Goal: Task Accomplishment & Management: Manage account settings

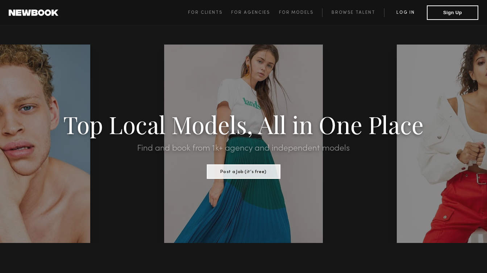
click at [405, 10] on link "Log in" at bounding box center [405, 12] width 43 height 9
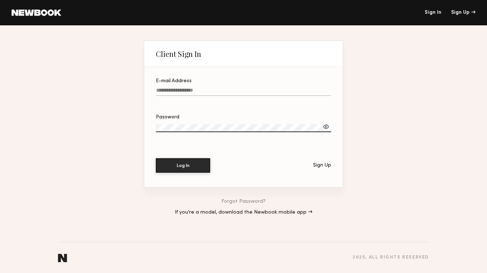
click at [262, 93] on input "E-mail Address" at bounding box center [243, 92] width 175 height 8
type input "**********"
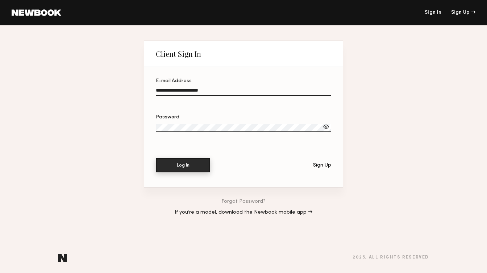
click at [197, 163] on button "Log In" at bounding box center [183, 165] width 54 height 14
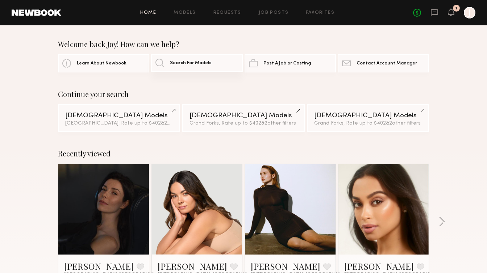
click at [187, 65] on span "Search For Models" at bounding box center [191, 63] width 42 height 5
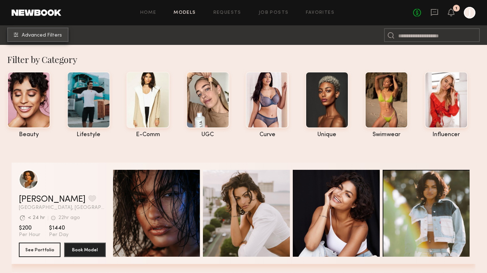
click at [33, 37] on span "Advanced Filters" at bounding box center [42, 35] width 40 height 5
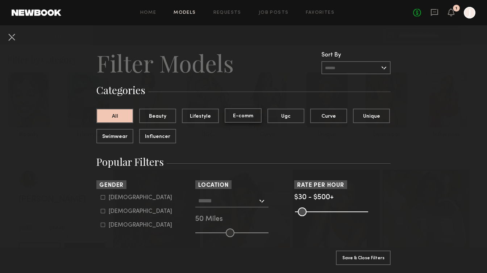
click at [231, 117] on button "E-comm" at bounding box center [243, 115] width 37 height 14
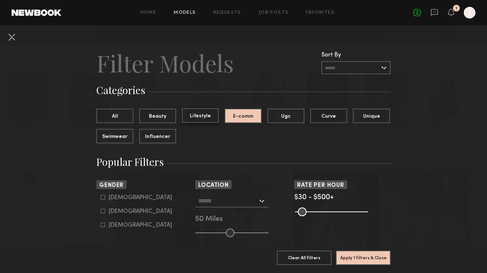
click at [193, 116] on button "Lifestyle" at bounding box center [200, 115] width 37 height 14
click at [230, 116] on button "E-comm" at bounding box center [243, 115] width 37 height 14
click at [101, 213] on icon at bounding box center [103, 211] width 4 height 4
type input "**"
click at [239, 203] on input "text" at bounding box center [227, 200] width 59 height 12
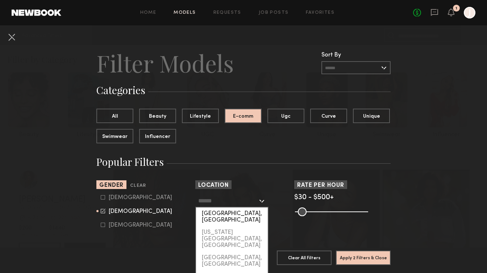
click at [233, 213] on div "[GEOGRAPHIC_DATA], [GEOGRAPHIC_DATA]" at bounding box center [232, 217] width 72 height 19
type input "**********"
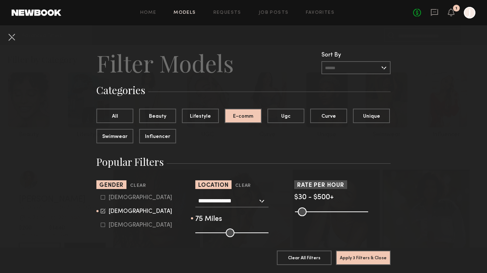
drag, startPoint x: 230, startPoint y: 232, endPoint x: 247, endPoint y: 233, distance: 16.7
type input "**"
click at [247, 233] on input "range" at bounding box center [231, 233] width 73 height 9
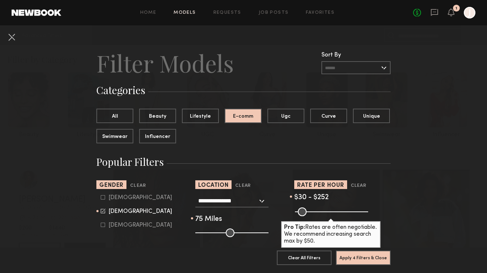
drag, startPoint x: 364, startPoint y: 211, endPoint x: 329, endPoint y: 216, distance: 35.2
type input "***"
click at [329, 216] on input "range" at bounding box center [331, 212] width 73 height 9
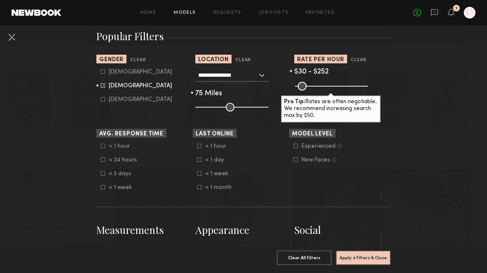
scroll to position [137, 0]
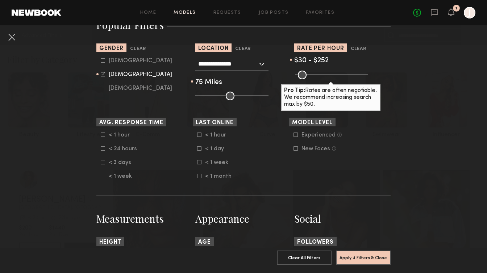
click at [297, 137] on icon at bounding box center [295, 135] width 4 height 4
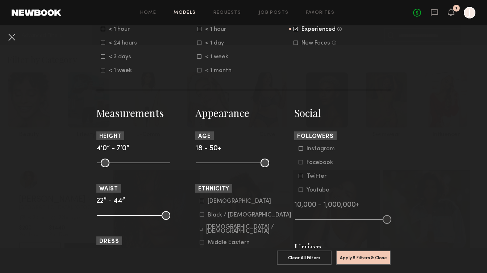
scroll to position [243, 0]
drag, startPoint x: 100, startPoint y: 164, endPoint x: 133, endPoint y: 174, distance: 35.3
type input "**"
click at [133, 167] on input "range" at bounding box center [133, 162] width 73 height 9
drag, startPoint x: 165, startPoint y: 164, endPoint x: 143, endPoint y: 163, distance: 22.5
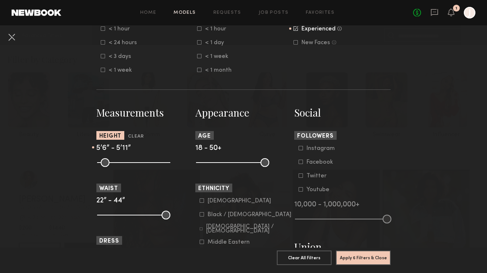
type input "**"
click at [143, 163] on input "range" at bounding box center [133, 162] width 73 height 9
type input "**"
click at [198, 166] on input "range" at bounding box center [232, 162] width 73 height 9
drag, startPoint x: 266, startPoint y: 162, endPoint x: 250, endPoint y: 162, distance: 16.3
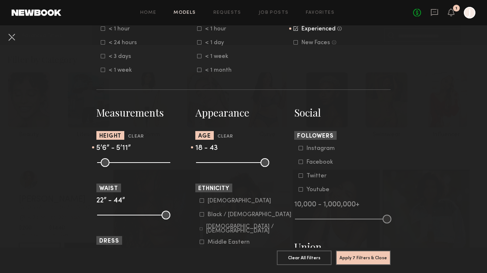
type input "**"
click at [250, 162] on input "range" at bounding box center [232, 162] width 73 height 9
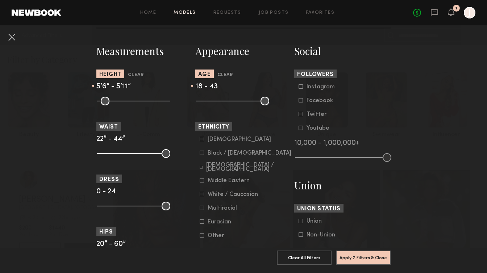
scroll to position [294, 0]
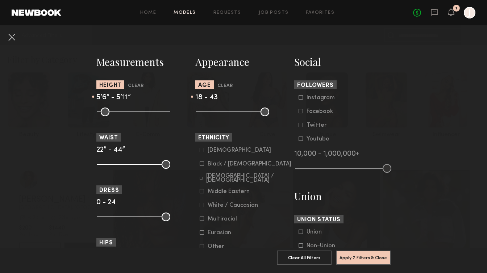
click at [104, 217] on input "range" at bounding box center [133, 217] width 73 height 9
drag, startPoint x: 169, startPoint y: 216, endPoint x: 122, endPoint y: 216, distance: 46.7
type input "*"
click at [122, 216] on input "range" at bounding box center [133, 217] width 73 height 9
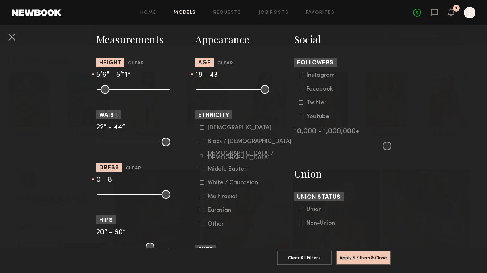
scroll to position [318, 0]
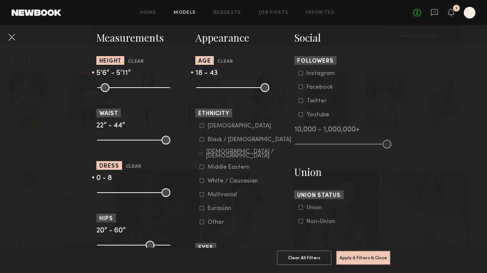
click at [204, 128] on icon at bounding box center [202, 126] width 4 height 4
click at [202, 140] on icon at bounding box center [202, 139] width 4 height 4
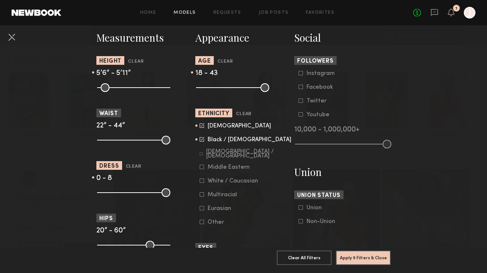
click at [200, 152] on common-framework-checkbox "[DEMOGRAPHIC_DATA] / [DEMOGRAPHIC_DATA]" at bounding box center [246, 153] width 92 height 7
click at [200, 157] on common-framework-checkbox "[DEMOGRAPHIC_DATA] / [DEMOGRAPHIC_DATA]" at bounding box center [246, 153] width 92 height 7
click at [202, 155] on icon at bounding box center [201, 153] width 3 height 3
click at [203, 169] on icon at bounding box center [202, 167] width 4 height 4
click at [201, 184] on common-framework-checkbox "White / Caucasian" at bounding box center [246, 181] width 92 height 7
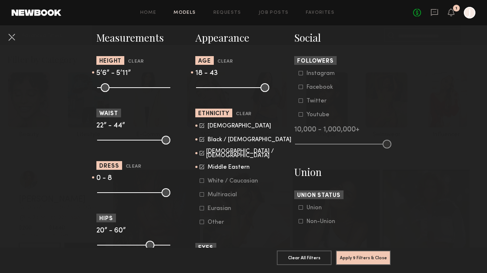
click at [201, 182] on icon at bounding box center [202, 181] width 4 height 4
click at [201, 195] on icon at bounding box center [202, 194] width 4 height 4
click at [202, 209] on icon at bounding box center [202, 208] width 4 height 4
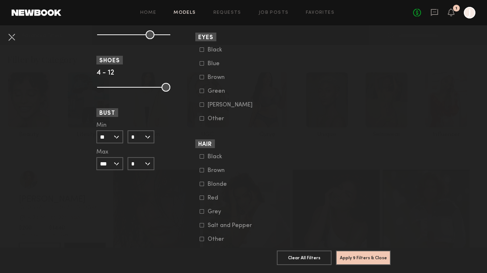
scroll to position [551, 0]
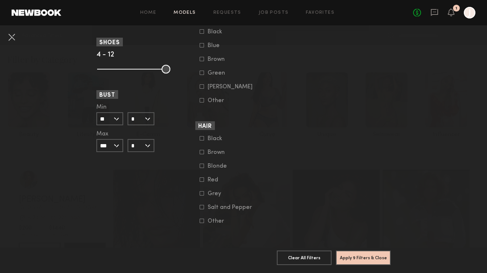
click at [116, 145] on input "***" at bounding box center [109, 145] width 27 height 13
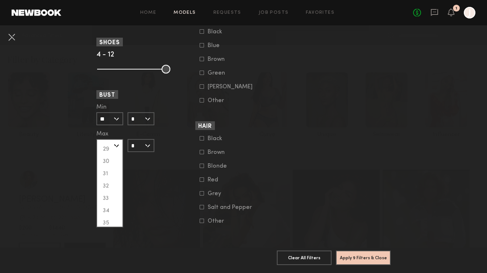
scroll to position [126, 0]
click at [108, 188] on div "38" at bounding box center [109, 192] width 25 height 12
type input "**"
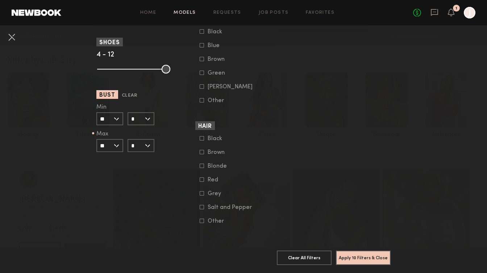
click at [140, 143] on input "*" at bounding box center [140, 145] width 27 height 13
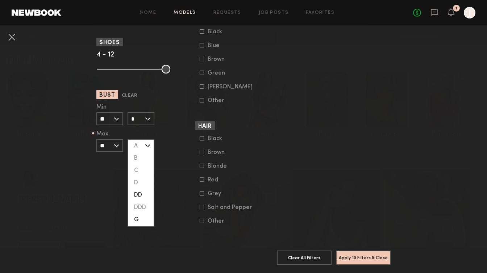
click at [139, 191] on div "DD" at bounding box center [140, 195] width 25 height 12
type input "**"
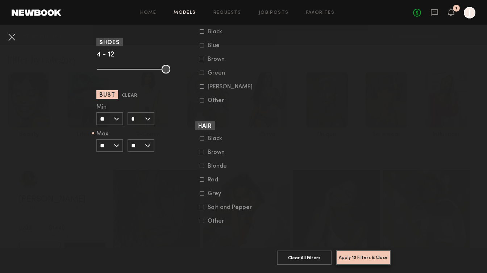
click at [346, 253] on button "Apply 10 Filters & Close" at bounding box center [363, 257] width 55 height 14
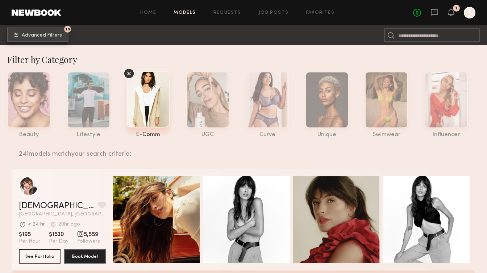
click at [44, 40] on button "10 Advanced Filters" at bounding box center [37, 35] width 61 height 14
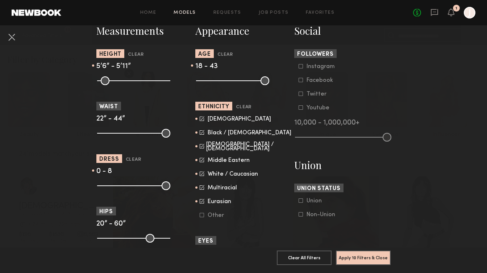
scroll to position [336, 0]
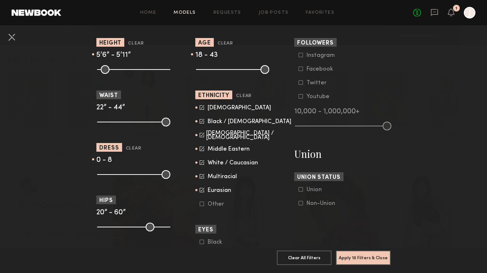
click at [201, 164] on icon at bounding box center [202, 162] width 5 height 5
click at [348, 258] on button "Apply 10 Filters & Close" at bounding box center [363, 257] width 55 height 14
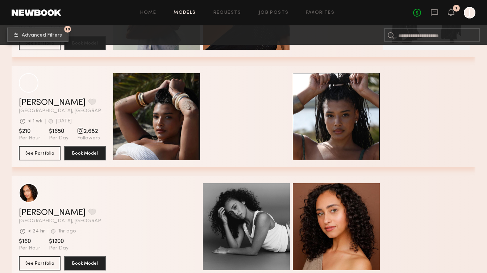
scroll to position [726, 0]
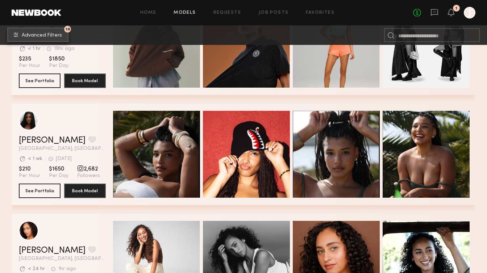
click at [51, 33] on span "Advanced Filters" at bounding box center [42, 35] width 40 height 5
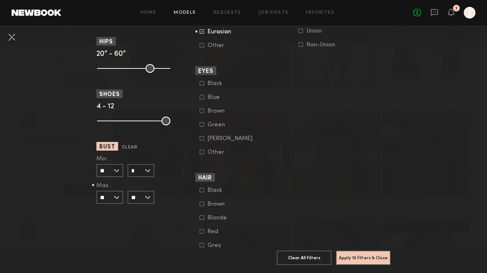
scroll to position [551, 0]
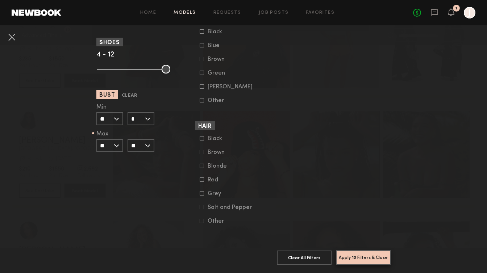
click at [350, 261] on button "Apply 10 Filters & Close" at bounding box center [363, 257] width 55 height 14
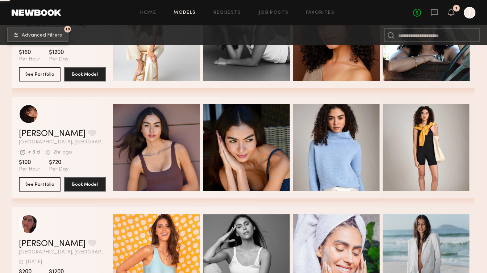
scroll to position [1002, 0]
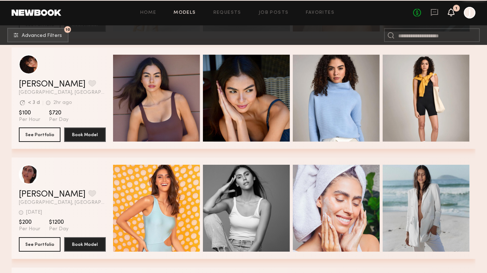
click at [449, 11] on icon at bounding box center [451, 11] width 6 height 5
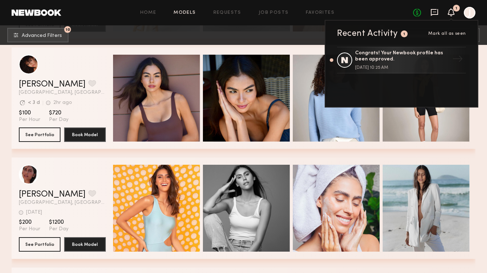
click at [435, 13] on icon at bounding box center [434, 12] width 8 height 8
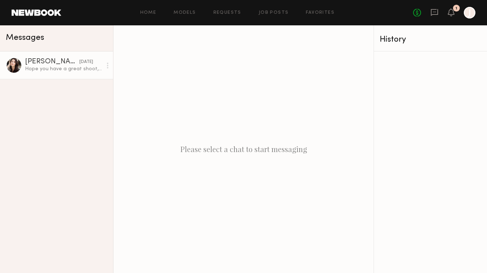
click at [66, 66] on div "Hope you have a great shoot, thanks [PERSON_NAME]" at bounding box center [63, 69] width 77 height 7
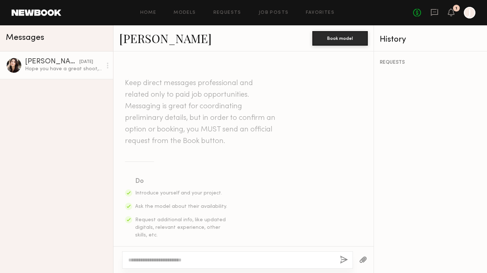
click at [18, 65] on div at bounding box center [14, 65] width 16 height 16
click at [16, 64] on div at bounding box center [14, 65] width 16 height 16
click at [146, 42] on link "[PERSON_NAME]" at bounding box center [165, 38] width 92 height 16
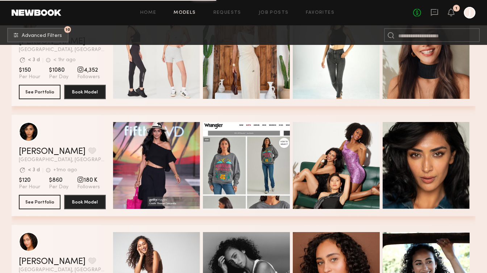
scroll to position [1191, 0]
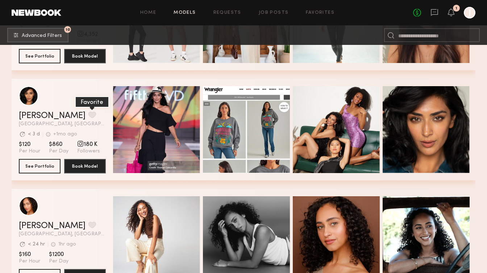
click at [88, 115] on button "grid" at bounding box center [92, 115] width 8 height 7
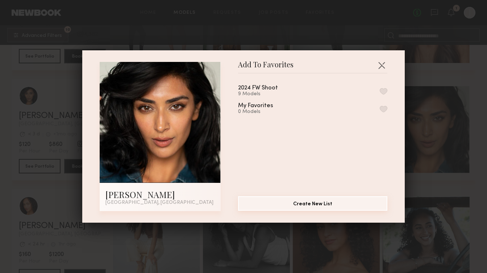
click at [316, 202] on button "Create New List" at bounding box center [312, 203] width 149 height 14
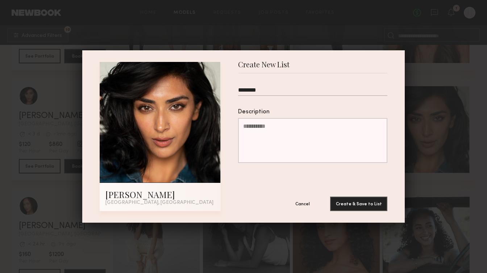
drag, startPoint x: 247, startPoint y: 90, endPoint x: 230, endPoint y: 89, distance: 17.0
click at [231, 89] on div "[PERSON_NAME] [GEOGRAPHIC_DATA], [GEOGRAPHIC_DATA] Create New List ******** Des…" at bounding box center [244, 136] width 288 height 149
type input "*******"
click at [341, 205] on button "Create & Save to List" at bounding box center [358, 203] width 57 height 14
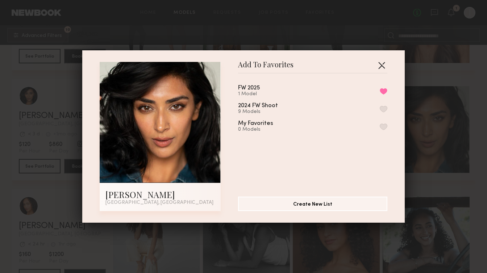
click at [384, 66] on button "button" at bounding box center [382, 65] width 12 height 12
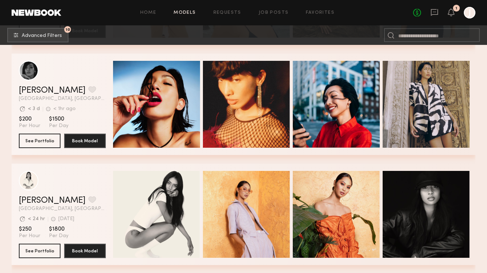
scroll to position [1883, 0]
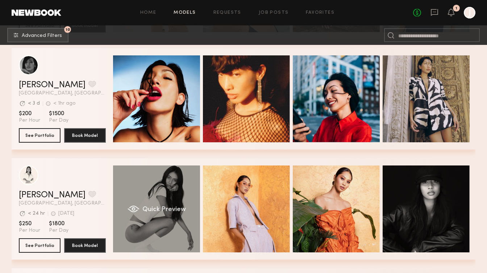
click at [137, 196] on div "Quick Preview" at bounding box center [156, 209] width 87 height 87
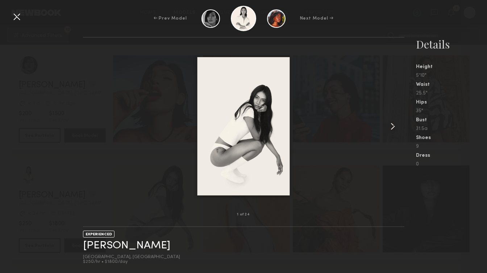
click at [390, 126] on common-icon at bounding box center [393, 127] width 12 height 12
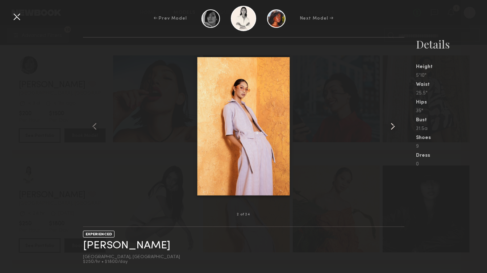
click at [390, 126] on common-icon at bounding box center [393, 127] width 12 height 12
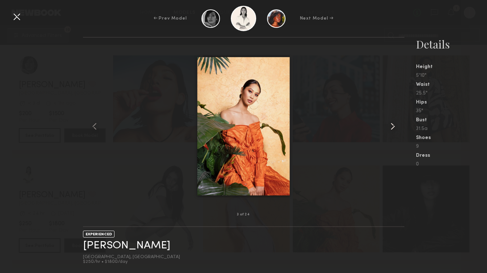
click at [390, 126] on common-icon at bounding box center [393, 127] width 12 height 12
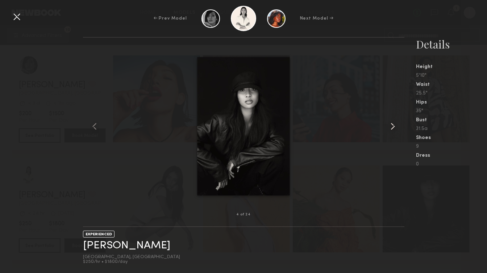
click at [390, 126] on common-icon at bounding box center [393, 127] width 12 height 12
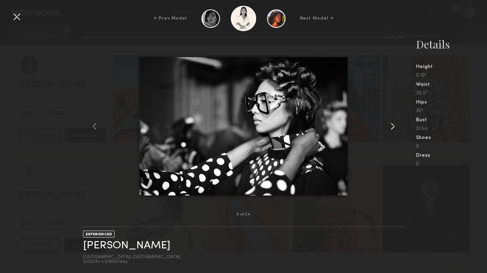
click at [390, 126] on common-icon at bounding box center [393, 127] width 12 height 12
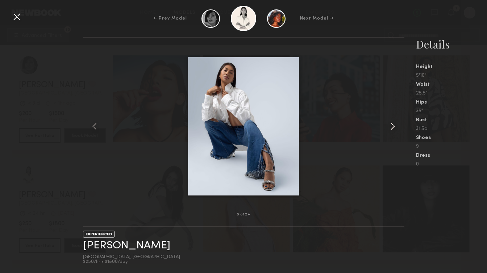
click at [390, 126] on common-icon at bounding box center [393, 127] width 12 height 12
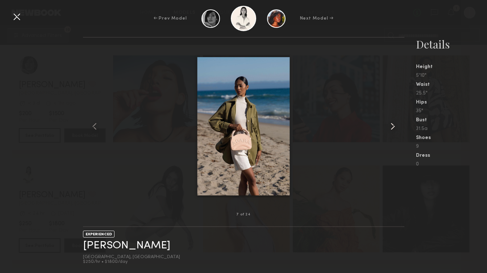
click at [390, 126] on common-icon at bounding box center [393, 127] width 12 height 12
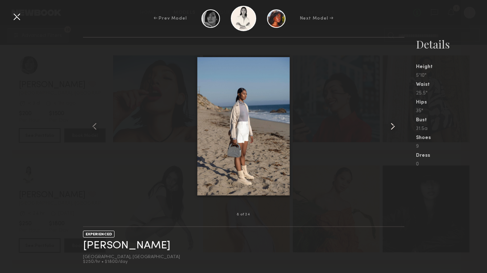
click at [390, 126] on common-icon at bounding box center [393, 127] width 12 height 12
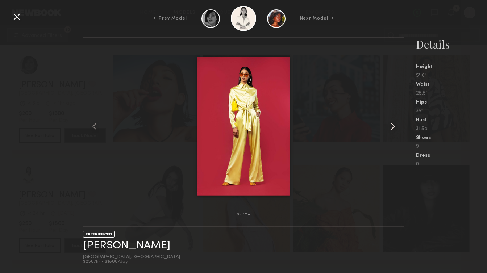
click at [390, 126] on common-icon at bounding box center [393, 127] width 12 height 12
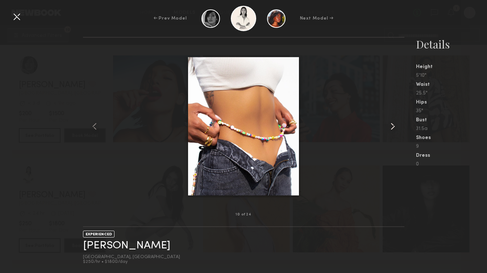
click at [390, 126] on common-icon at bounding box center [393, 127] width 12 height 12
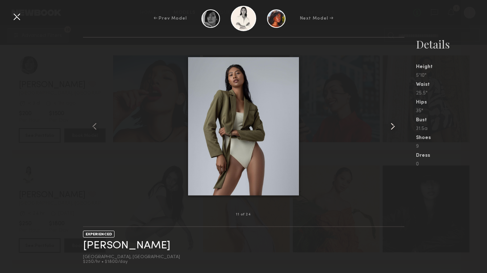
click at [390, 126] on common-icon at bounding box center [393, 127] width 12 height 12
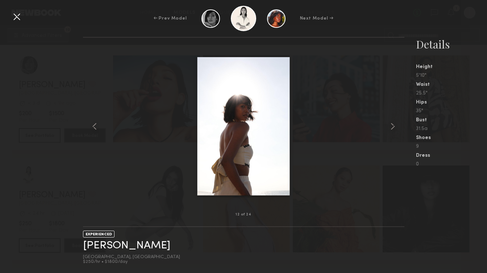
click at [14, 18] on div at bounding box center [17, 17] width 12 height 12
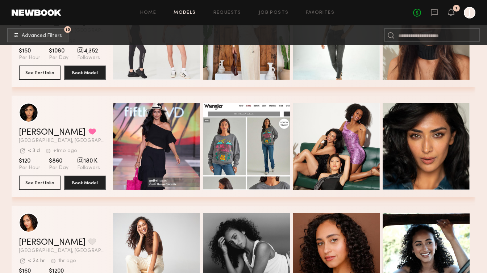
scroll to position [1173, 0]
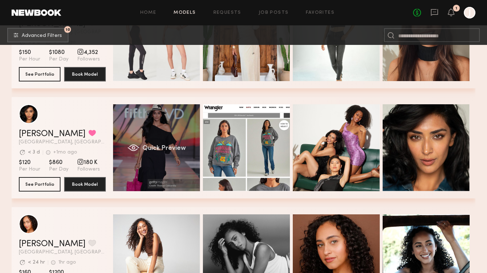
click at [134, 134] on div "Quick Preview" at bounding box center [156, 147] width 87 height 87
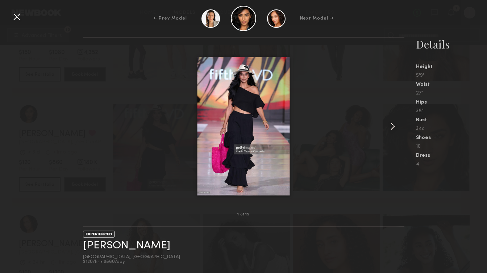
click at [391, 126] on common-icon at bounding box center [393, 127] width 12 height 12
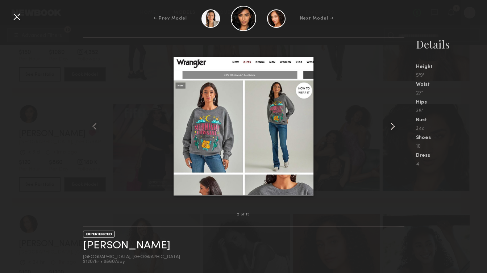
click at [391, 126] on common-icon at bounding box center [393, 127] width 12 height 12
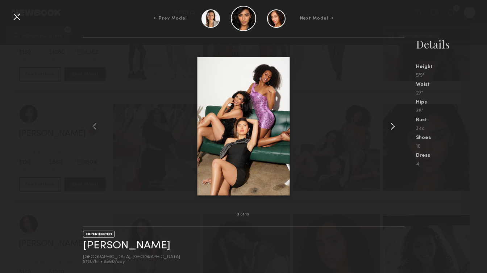
click at [391, 126] on common-icon at bounding box center [393, 127] width 12 height 12
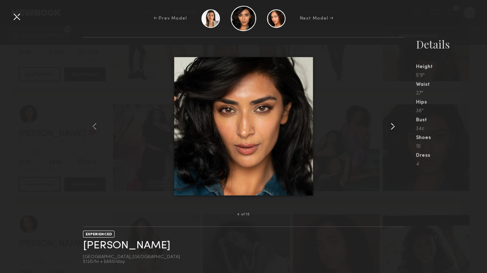
click at [391, 126] on common-icon at bounding box center [393, 127] width 12 height 12
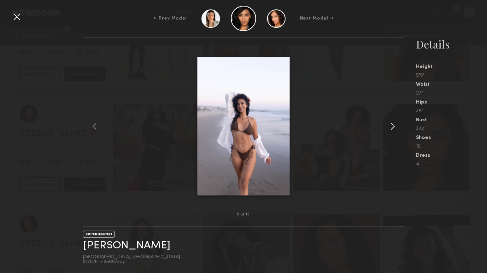
click at [391, 126] on common-icon at bounding box center [393, 127] width 12 height 12
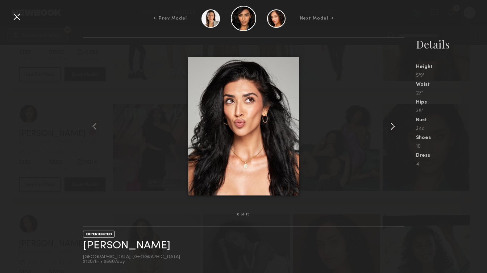
click at [391, 126] on common-icon at bounding box center [393, 127] width 12 height 12
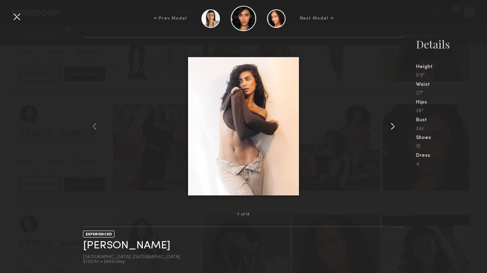
click at [391, 126] on common-icon at bounding box center [393, 127] width 12 height 12
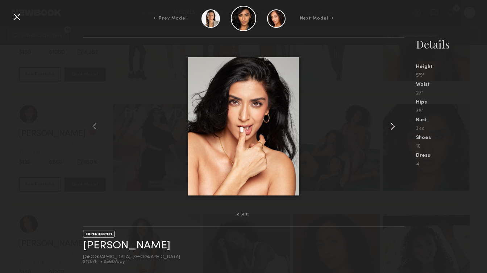
click at [391, 126] on common-icon at bounding box center [393, 127] width 12 height 12
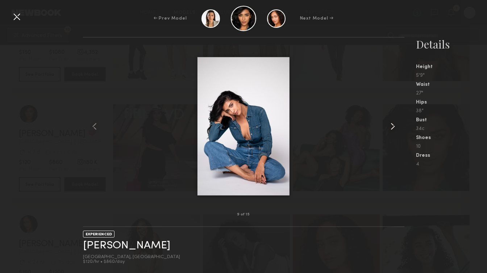
click at [391, 126] on common-icon at bounding box center [393, 127] width 12 height 12
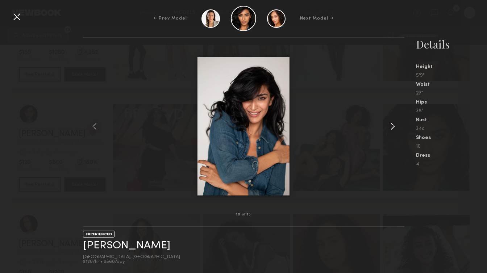
click at [391, 126] on common-icon at bounding box center [393, 127] width 12 height 12
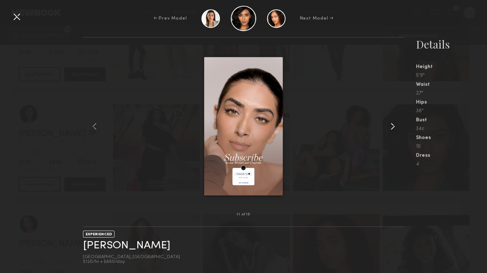
click at [391, 126] on common-icon at bounding box center [393, 127] width 12 height 12
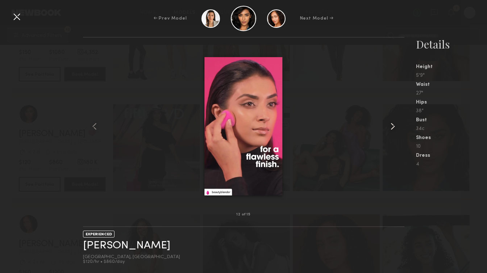
click at [391, 126] on common-icon at bounding box center [393, 127] width 12 height 12
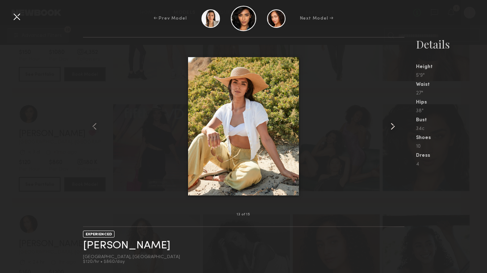
click at [391, 126] on common-icon at bounding box center [393, 127] width 12 height 12
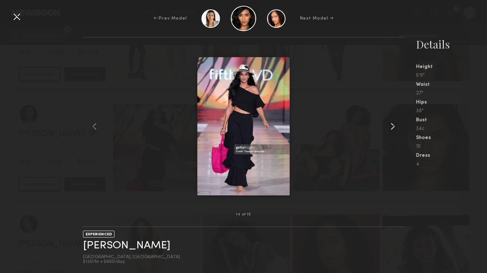
click at [391, 126] on common-icon at bounding box center [393, 127] width 12 height 12
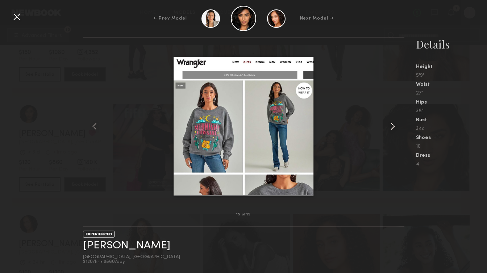
click at [391, 126] on common-icon at bounding box center [393, 127] width 12 height 12
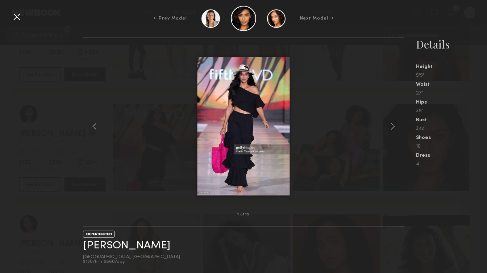
click at [16, 20] on div at bounding box center [17, 17] width 12 height 12
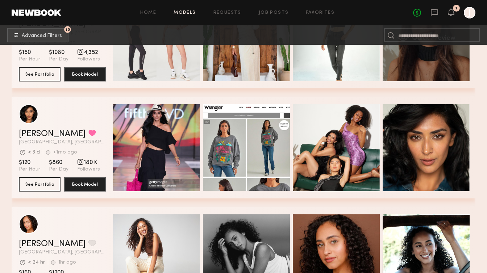
scroll to position [1513, 0]
